Goal: Task Accomplishment & Management: Manage account settings

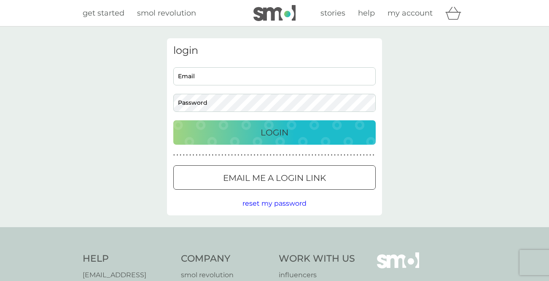
click at [253, 78] on input "Email" at bounding box center [274, 76] width 202 height 18
type input "[EMAIL_ADDRESS][DOMAIN_NAME]"
click at [239, 137] on div "Login" at bounding box center [274, 132] width 185 height 13
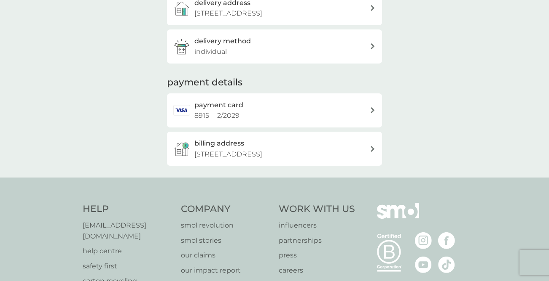
scroll to position [155, 0]
click at [273, 106] on div "payment card 8915 2 / 2029" at bounding box center [281, 109] width 175 height 21
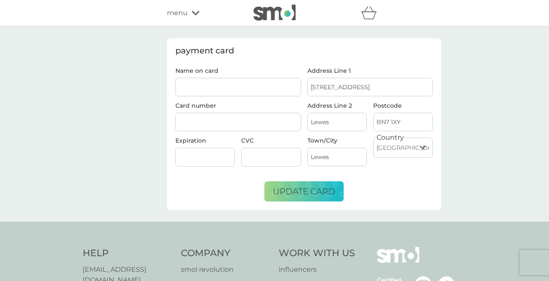
click at [239, 81] on input "Name on card" at bounding box center [238, 87] width 126 height 19
type input "Gillian Higgins"
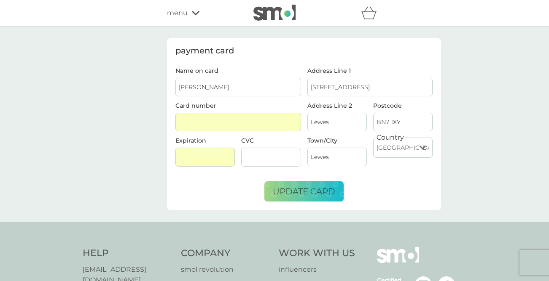
drag, startPoint x: 243, startPoint y: 118, endPoint x: 155, endPoint y: 117, distance: 87.2
click at [155, 117] on div "payment card Name on card Gillian Higgins Card number Expiration CVC Address Li…" at bounding box center [274, 125] width 549 height 196
click at [307, 197] on button "update card" at bounding box center [303, 192] width 79 height 20
click at [301, 195] on span "update card" at bounding box center [304, 192] width 62 height 10
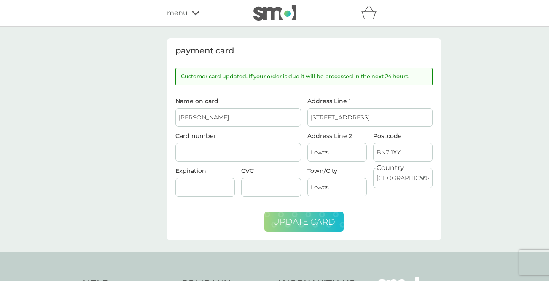
click at [182, 15] on span "menu" at bounding box center [177, 13] width 21 height 11
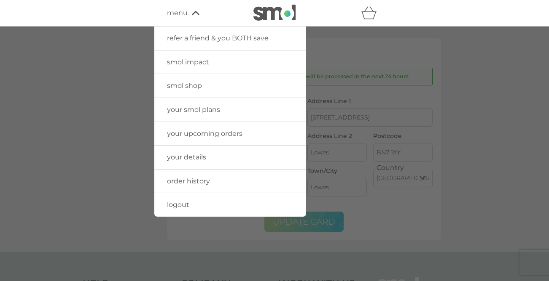
click at [182, 156] on span "your details" at bounding box center [186, 157] width 39 height 8
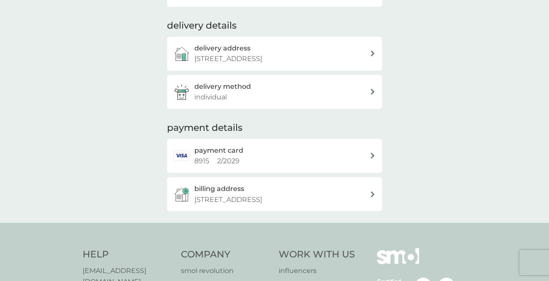
scroll to position [112, 0]
